Goal: Task Accomplishment & Management: Manage account settings

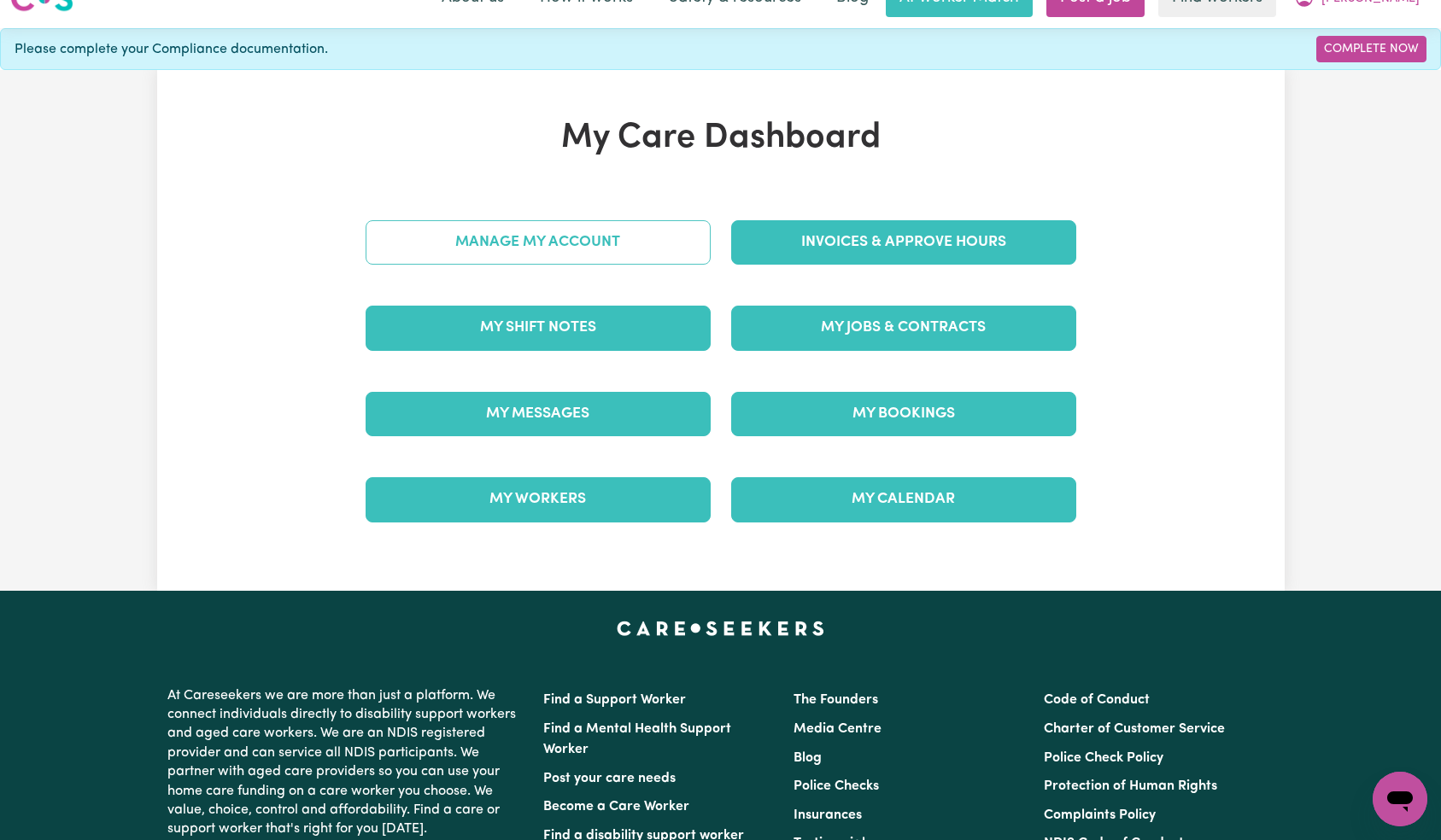
click at [654, 246] on link "Manage My Account" at bounding box center [537, 242] width 345 height 44
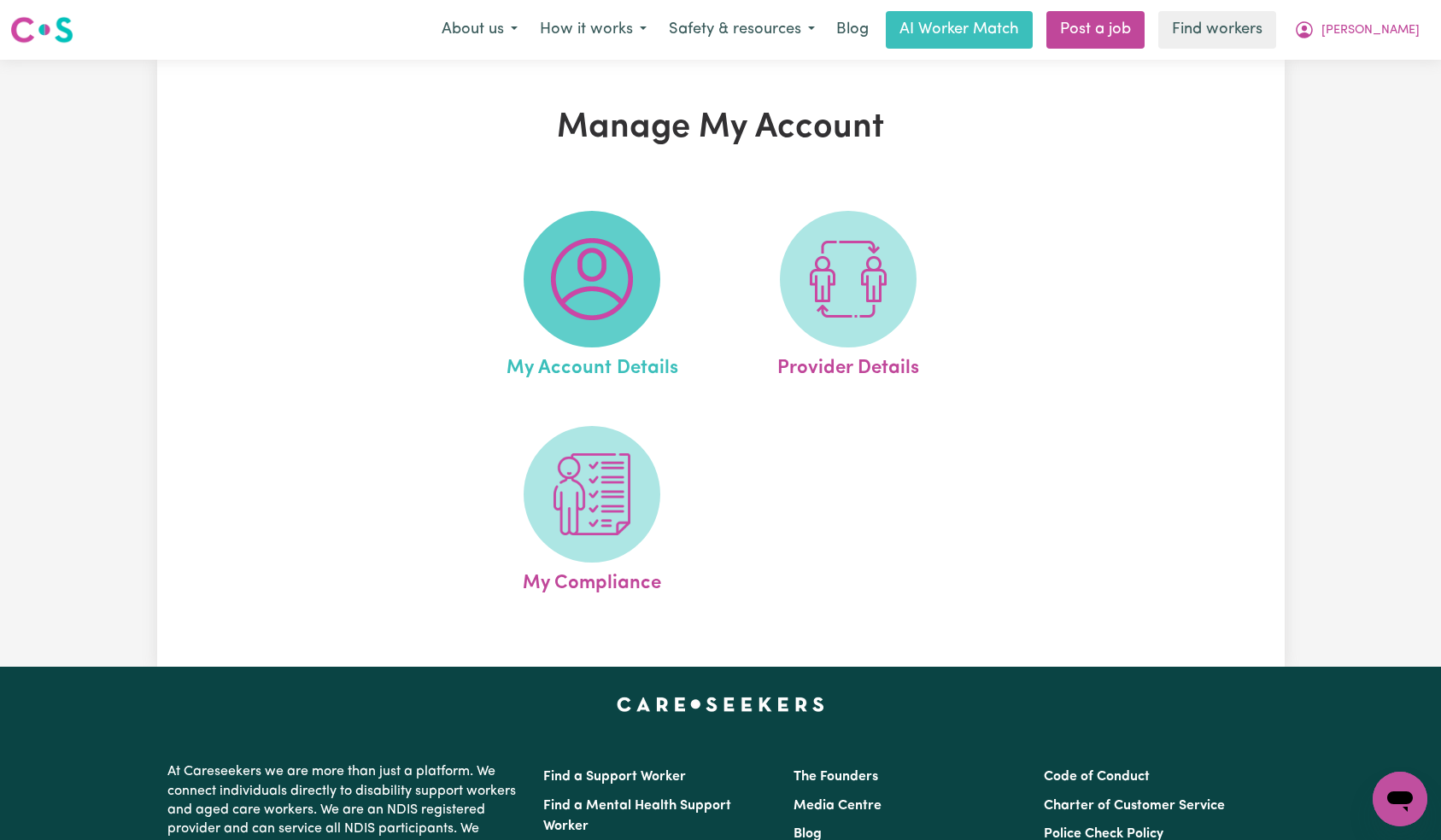
click at [590, 274] on img at bounding box center [591, 279] width 82 height 82
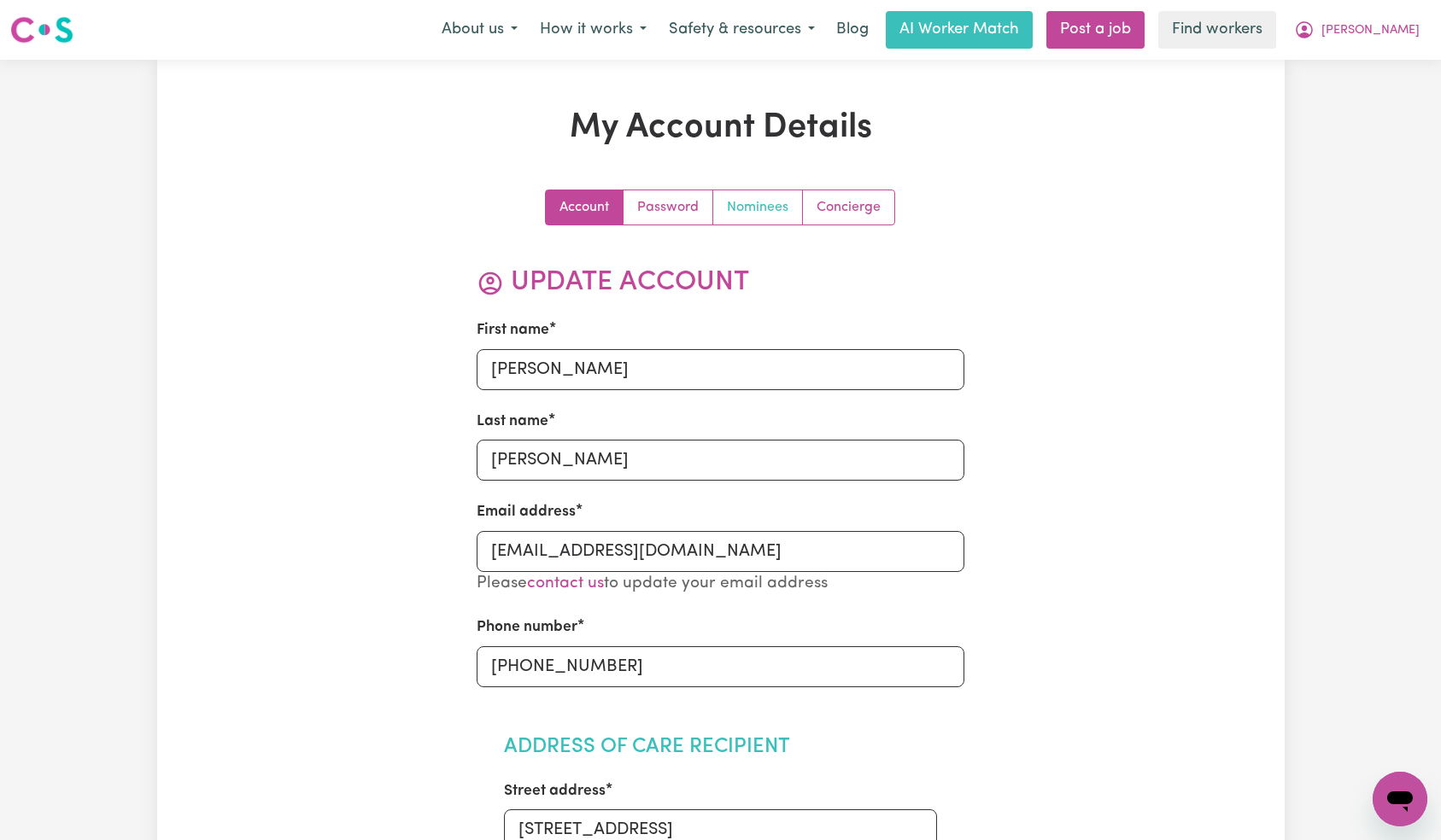
click at [772, 208] on link "Nominees" at bounding box center [758, 208] width 89 height 35
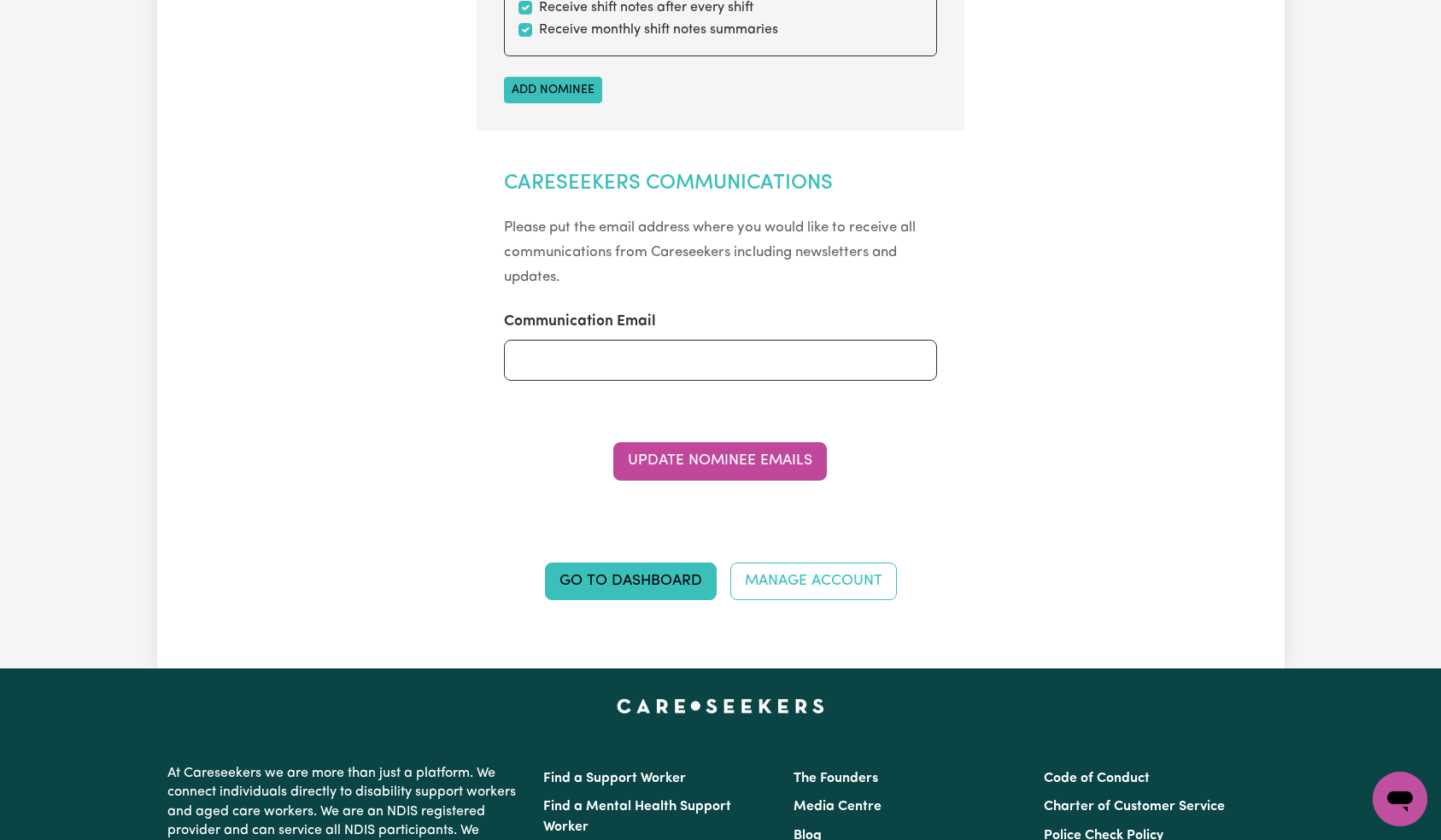
scroll to position [855, 0]
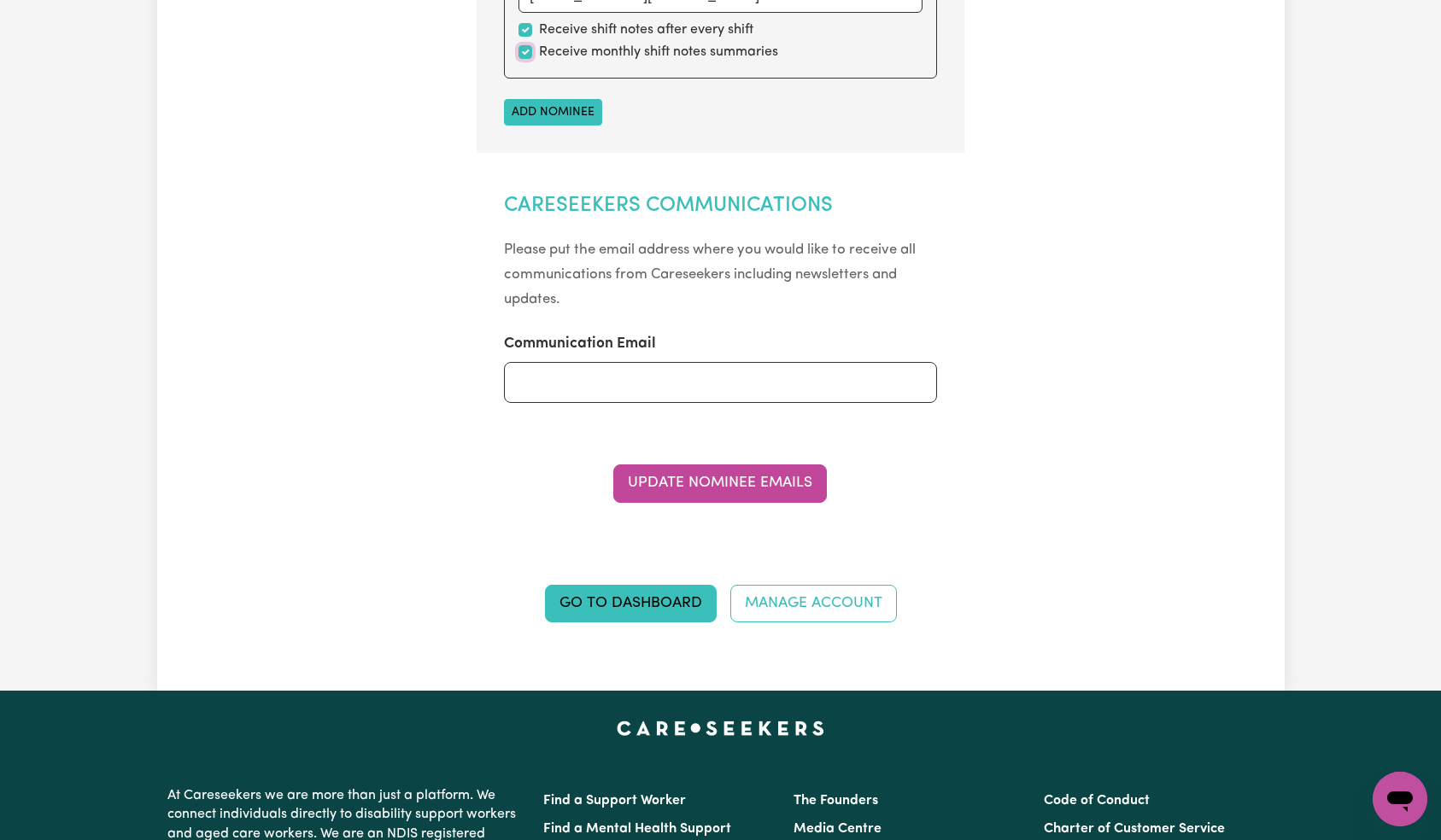
click at [525, 52] on input "checkbox" at bounding box center [525, 52] width 13 height 13
checkbox input "false"
click at [769, 475] on button "Update Nominee Emails" at bounding box center [720, 482] width 213 height 37
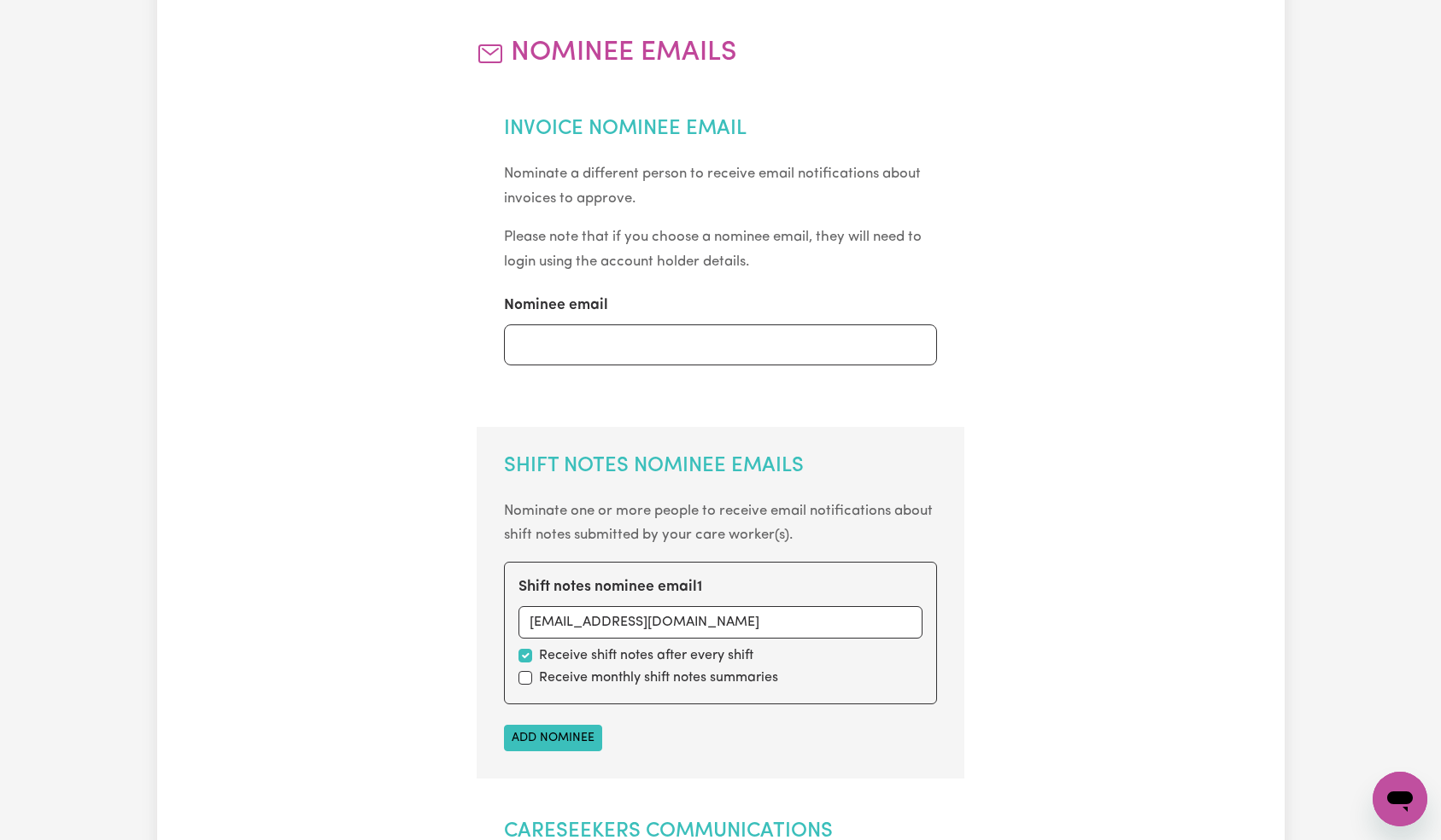
scroll to position [0, 0]
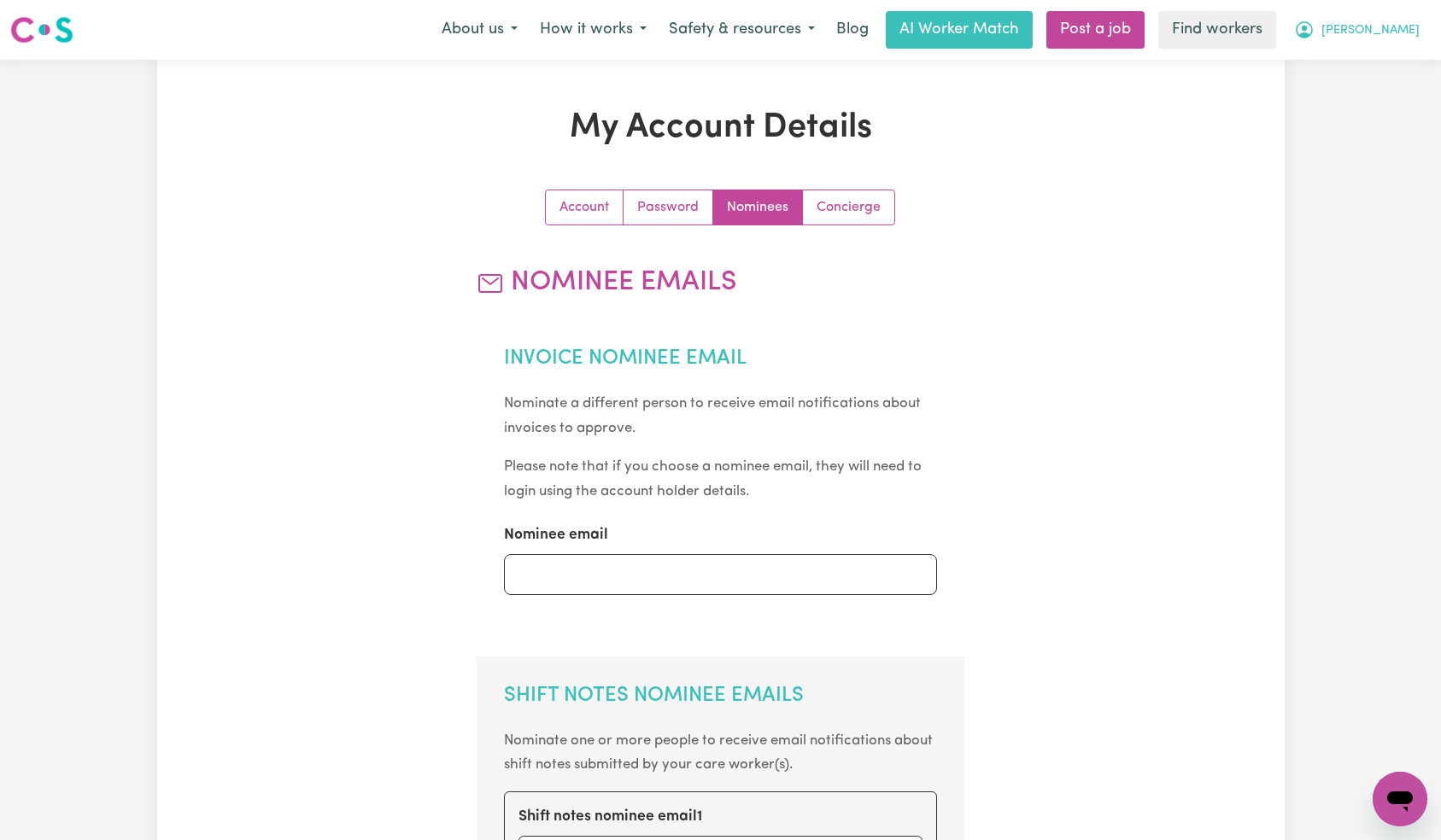
click at [1389, 30] on span "[PERSON_NAME]" at bounding box center [1370, 31] width 98 height 19
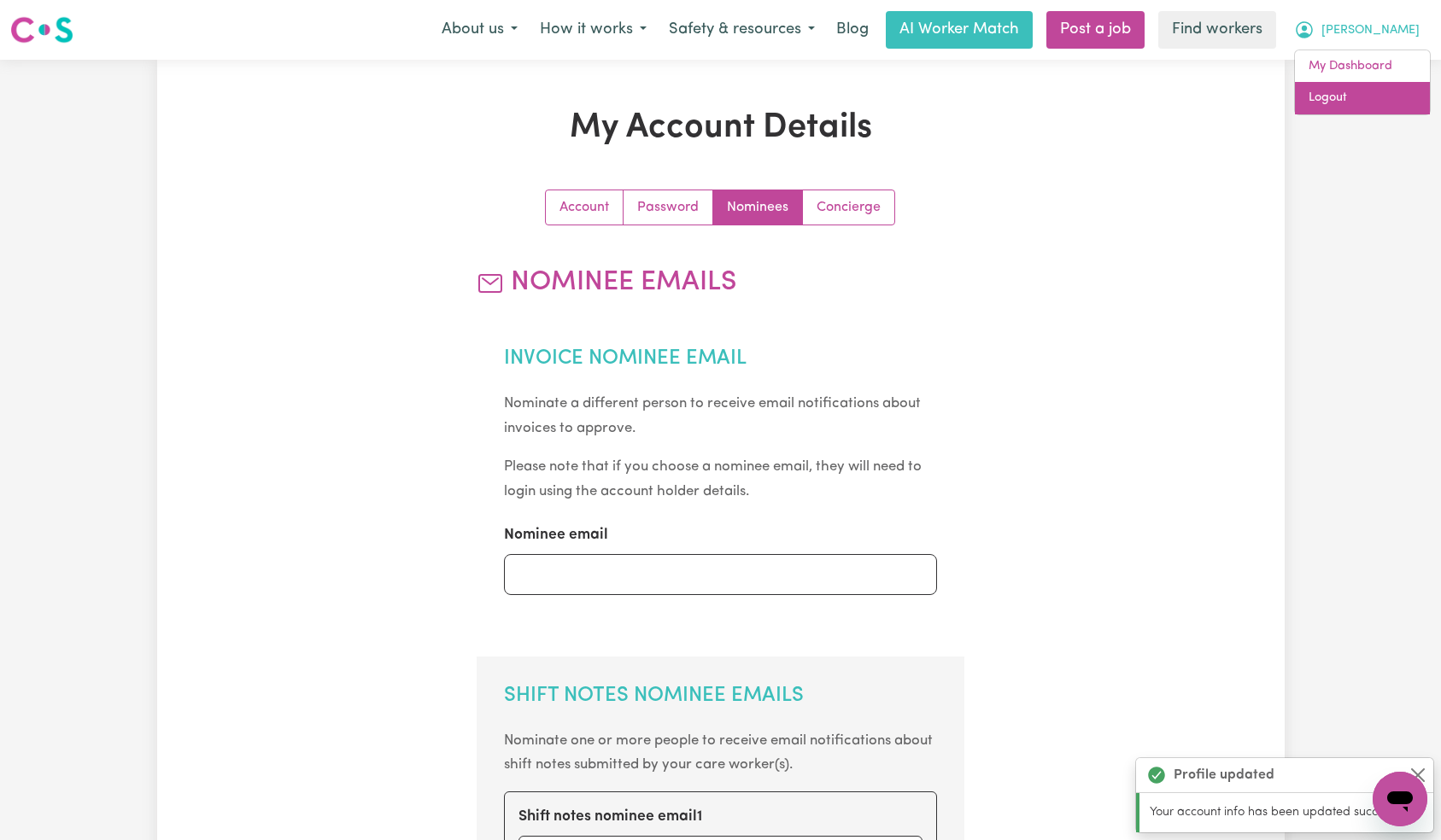
click at [1390, 100] on link "Logout" at bounding box center [1362, 98] width 135 height 33
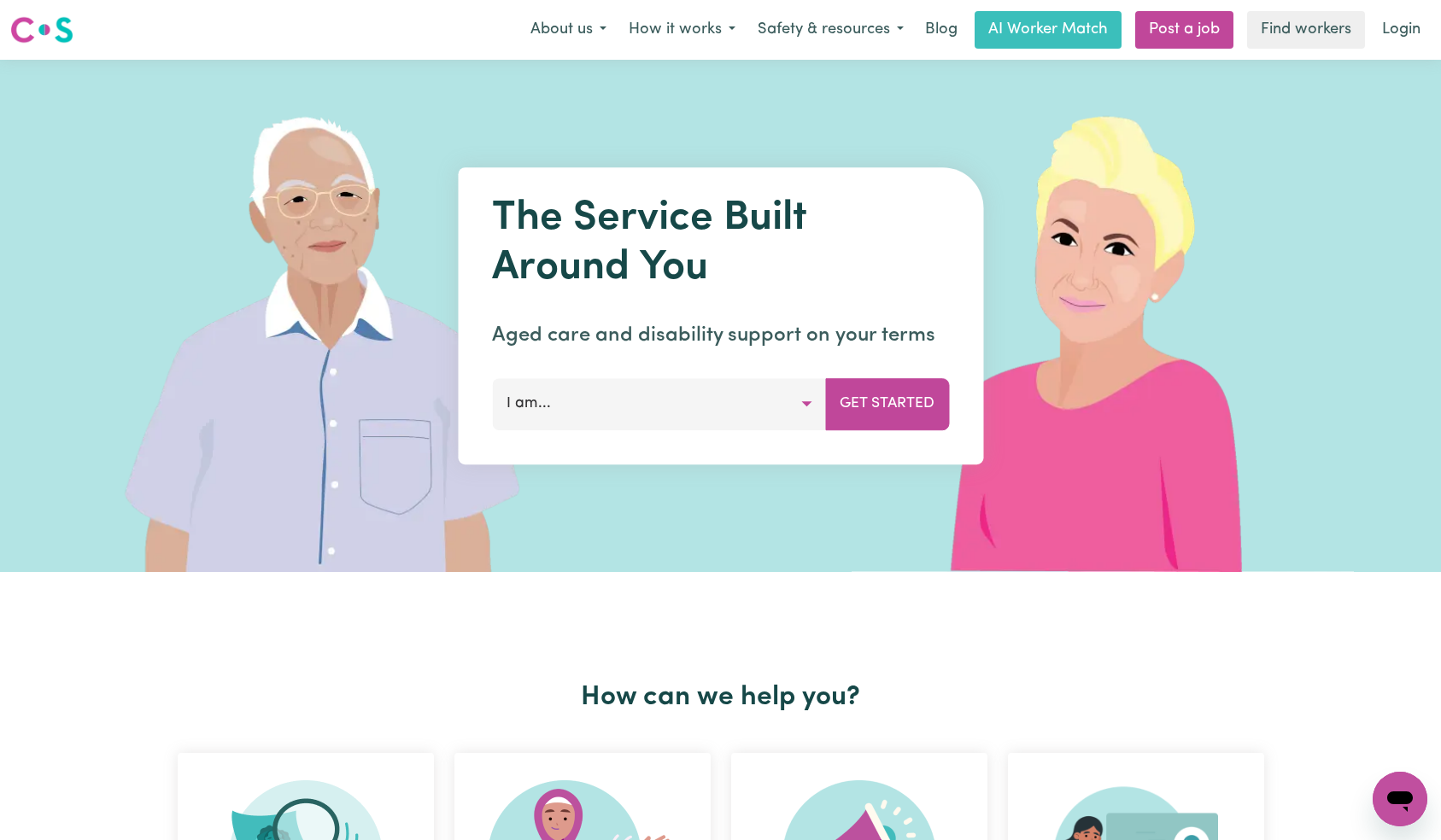
click at [1406, 23] on link "Login" at bounding box center [1401, 30] width 59 height 37
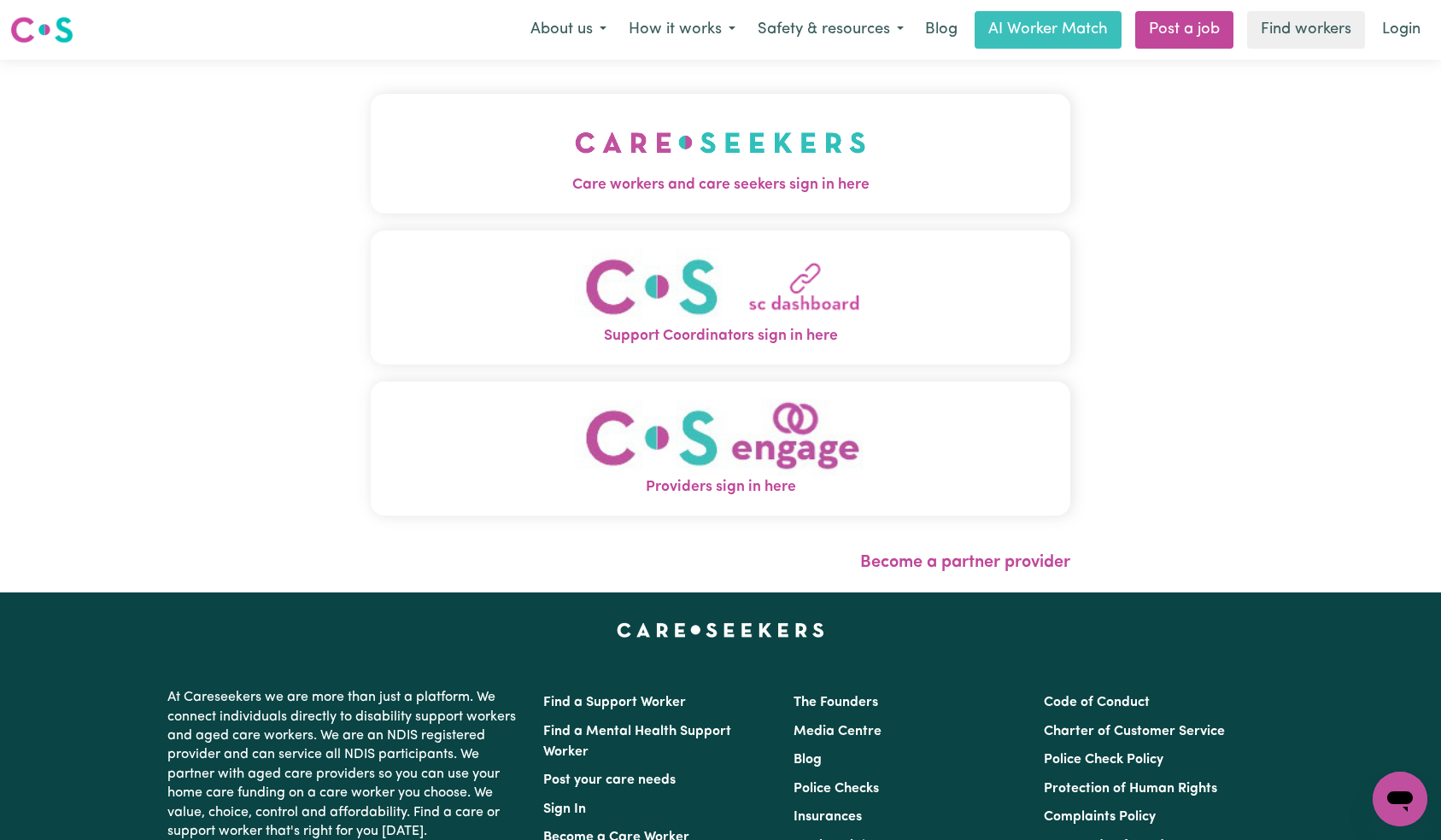
click at [575, 121] on img "Care workers and care seekers sign in here" at bounding box center [720, 142] width 291 height 63
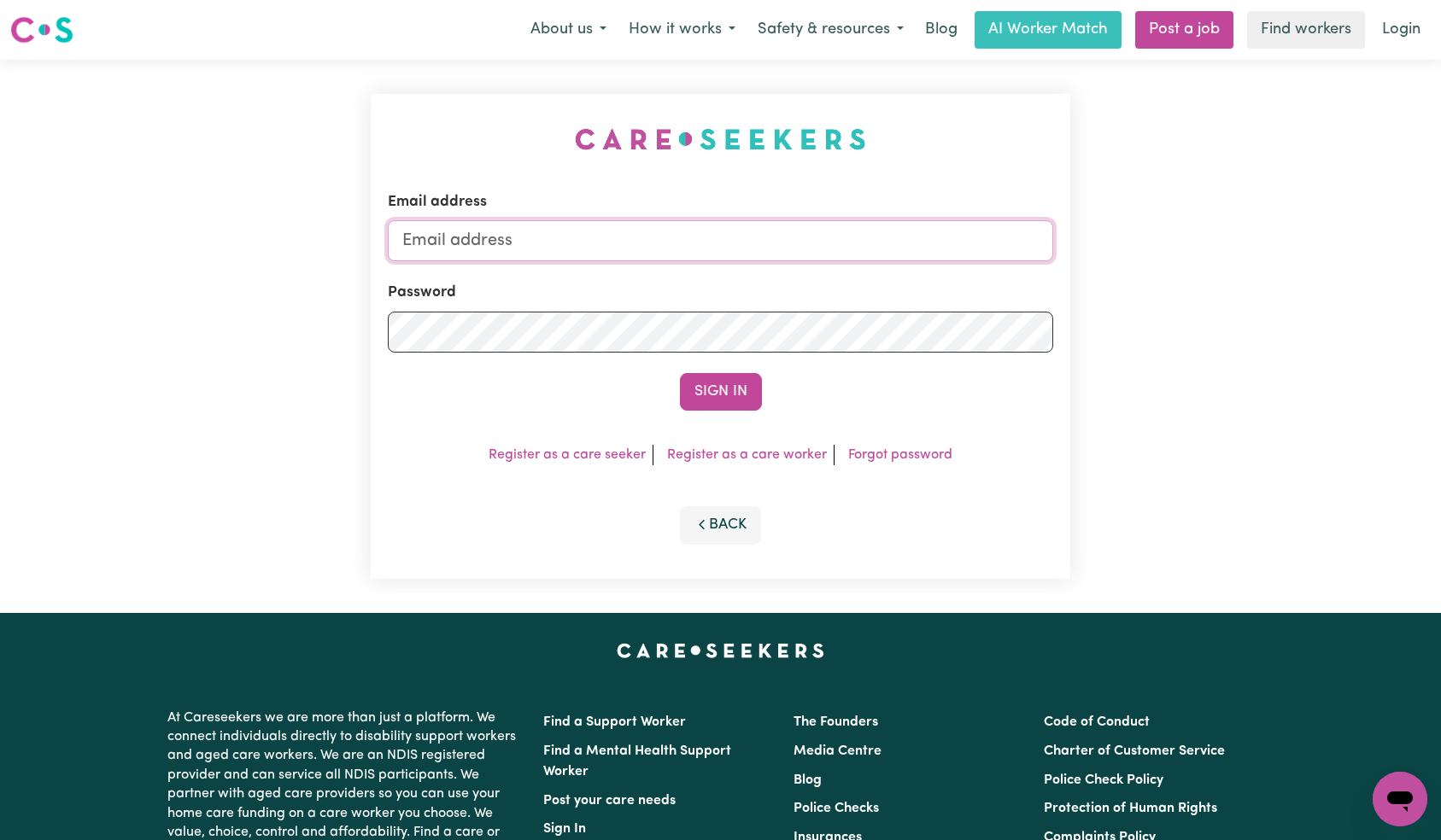
click at [709, 238] on input "Email address" at bounding box center [720, 240] width 666 height 41
paste input "[EMAIL_ADDRESS][DOMAIN_NAME]"
type input "[EMAIL_ADDRESS][DOMAIN_NAME]"
click at [733, 398] on button "Sign In" at bounding box center [720, 391] width 82 height 37
